Goal: Navigation & Orientation: Go to known website

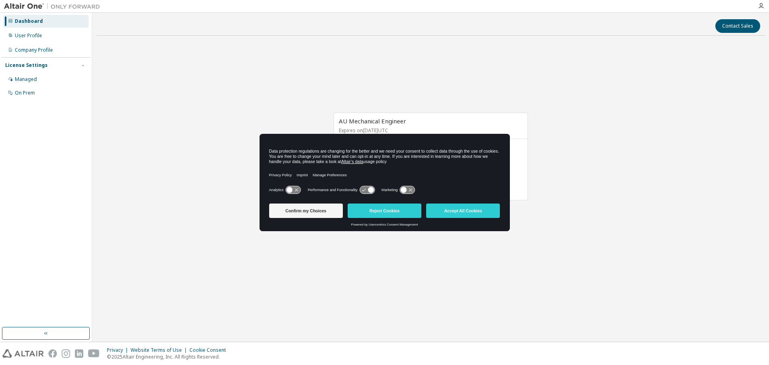
click at [383, 216] on button "Reject Cookies" at bounding box center [385, 210] width 74 height 14
